Goal: Task Accomplishment & Management: Complete application form

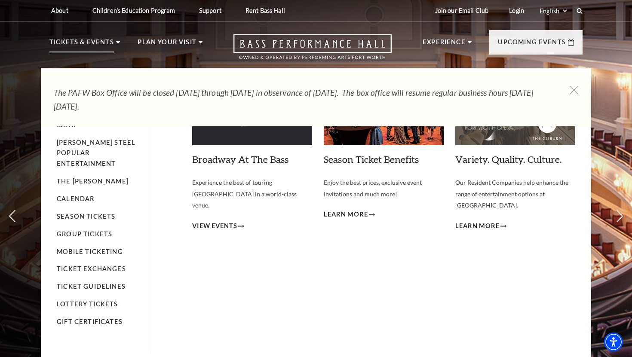
click at [110, 39] on p "Tickets & Events" at bounding box center [81, 44] width 64 height 15
click at [352, 220] on div "Season Ticket Benefits Empty heading Enjoy the best prices, exclusive event inv…" at bounding box center [384, 204] width 120 height 247
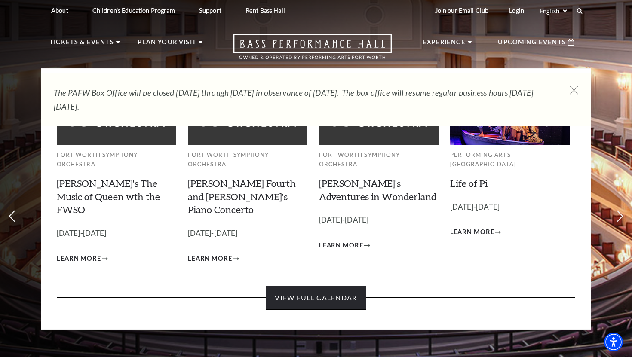
click at [290, 286] on link "View Full Calendar" at bounding box center [316, 298] width 100 height 24
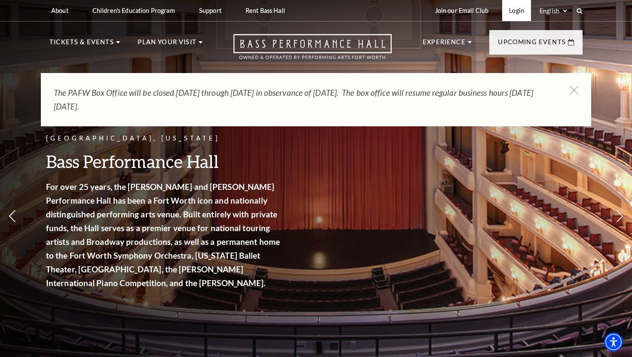
click at [513, 13] on link "Login" at bounding box center [516, 10] width 29 height 21
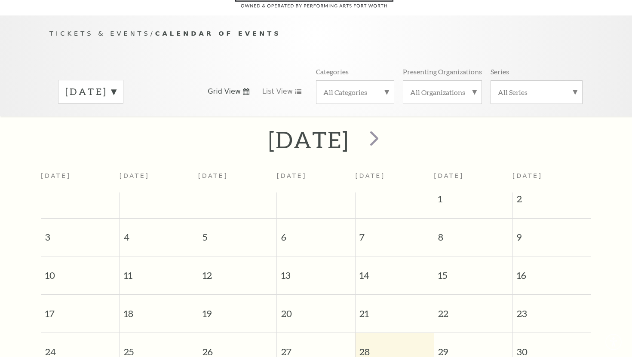
scroll to position [76, 0]
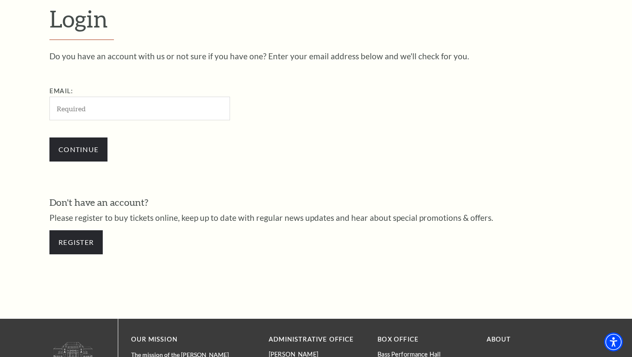
scroll to position [250, 0]
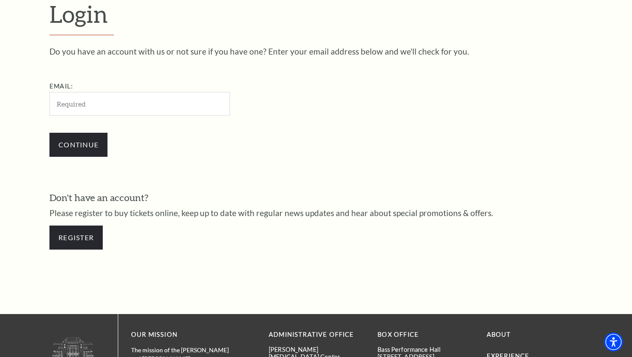
click at [216, 101] on input "Email:" at bounding box center [139, 104] width 180 height 24
type input "kamiiyahh.p@gmail.com"
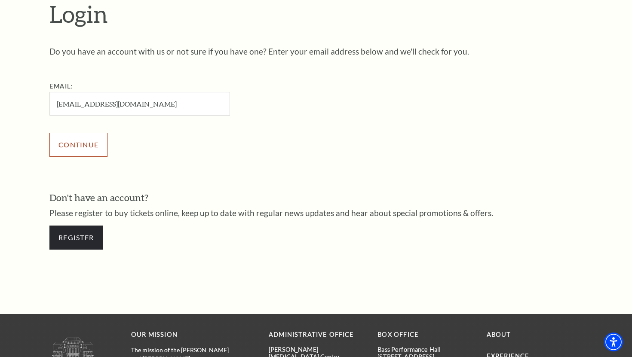
click at [105, 138] on input "Continue" at bounding box center [78, 145] width 58 height 24
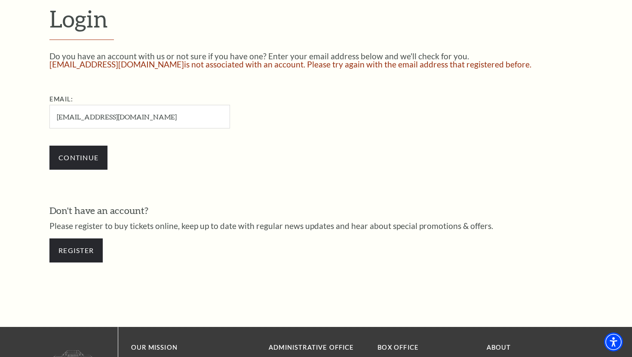
scroll to position [248, 0]
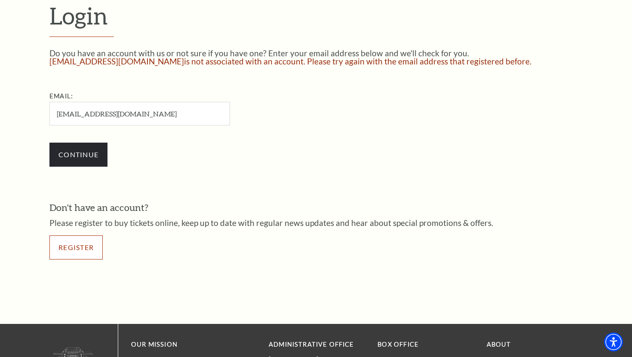
click at [77, 259] on link "Register" at bounding box center [75, 247] width 53 height 24
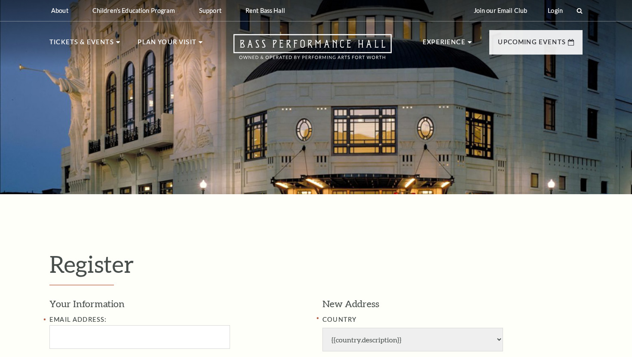
select select "1"
select select "TX"
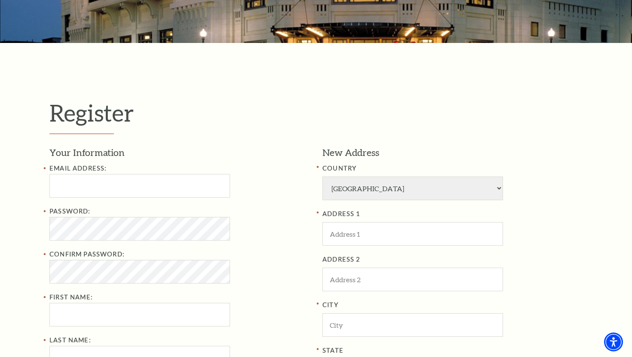
scroll to position [153, 0]
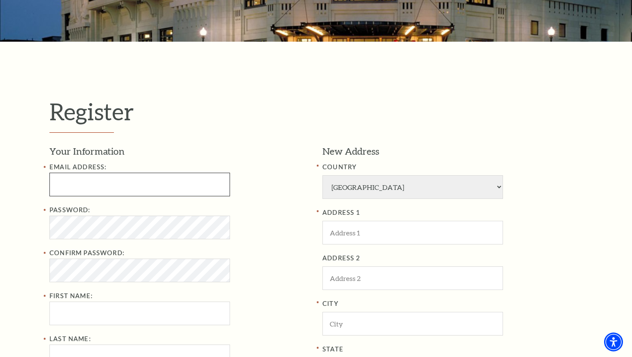
click at [93, 180] on input "Email Address:" at bounding box center [139, 185] width 180 height 24
type input "[EMAIL_ADDRESS][DOMAIN_NAME]"
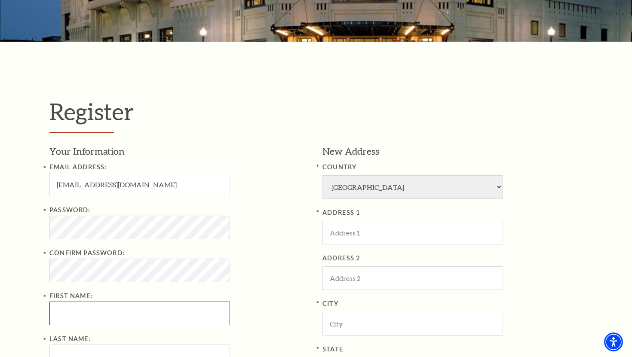
type input "Kamiyah"
type input "Patterson"
type input "8177233136"
type input "3500 S Riverside Dr"
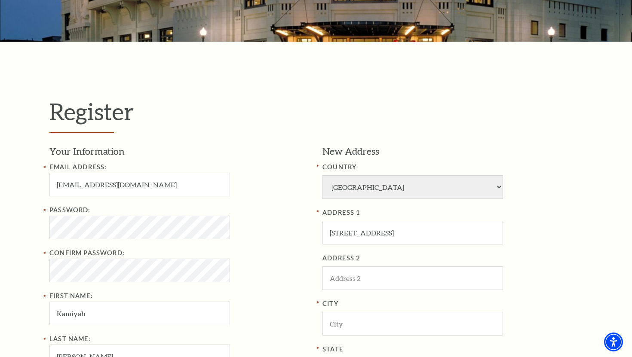
type input "Apt 407"
type input "Fort Worth"
type input "76119"
type input "817-723-3136"
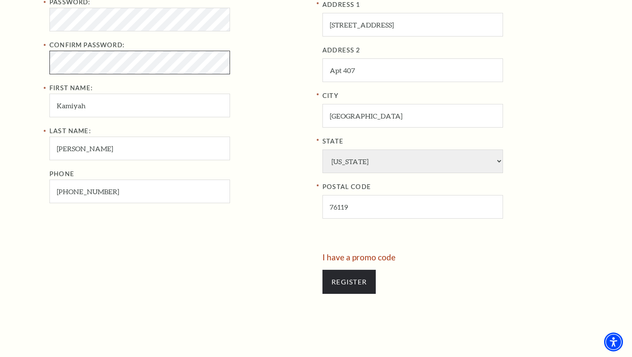
scroll to position [380, 0]
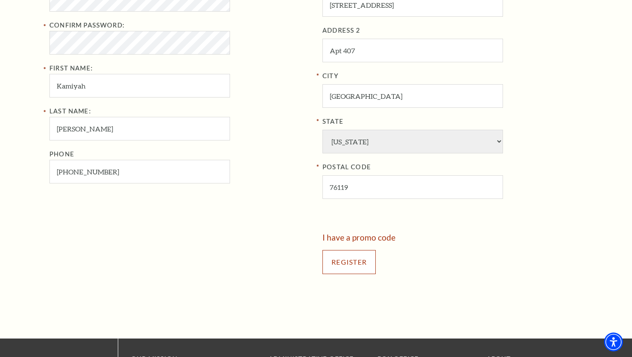
click at [354, 271] on input "Register" at bounding box center [348, 262] width 53 height 24
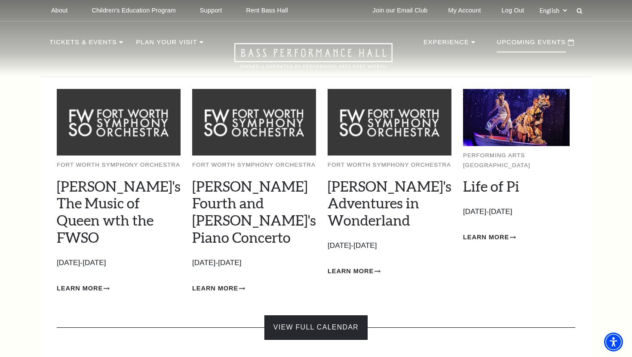
click at [293, 315] on link "View Full Calendar" at bounding box center [315, 327] width 103 height 24
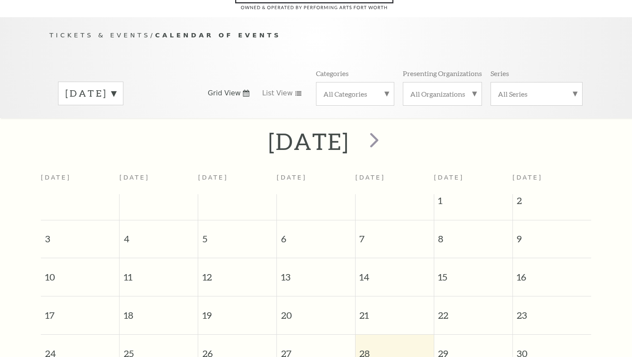
scroll to position [76, 0]
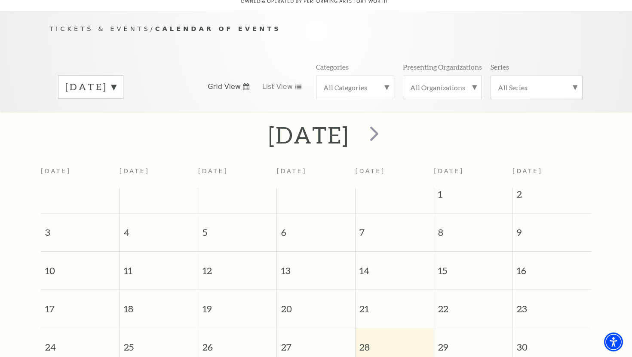
click at [116, 80] on label "[DATE]" at bounding box center [90, 86] width 51 height 13
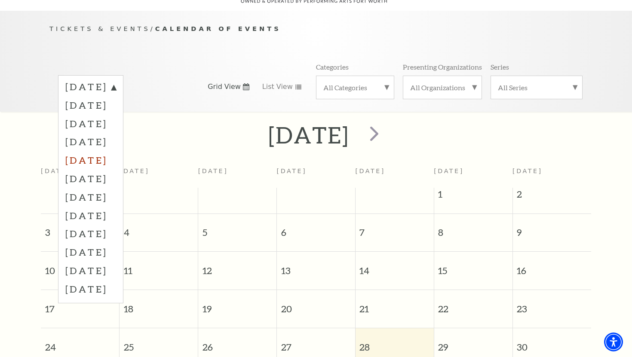
click at [116, 151] on label "[DATE]" at bounding box center [90, 160] width 51 height 18
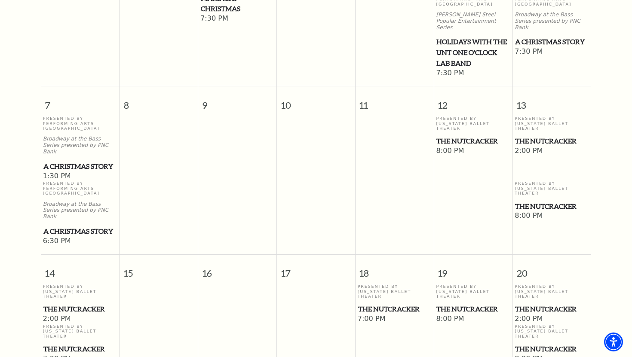
scroll to position [385, 0]
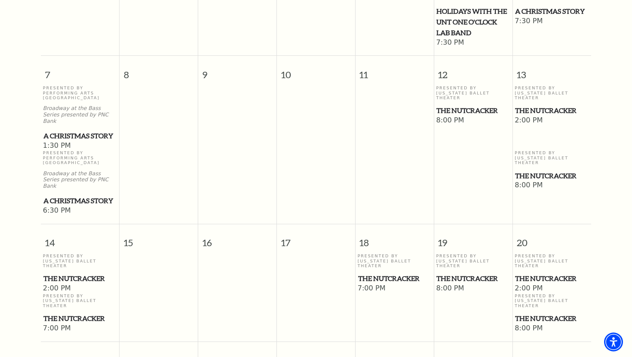
click at [373, 273] on span "The Nutcracker" at bounding box center [394, 278] width 73 height 11
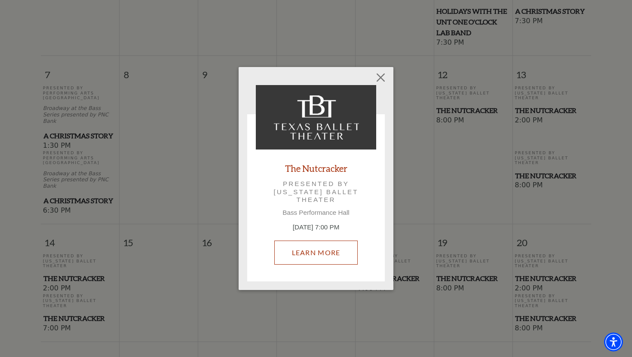
click at [336, 247] on link "Learn More" at bounding box center [316, 253] width 84 height 24
